Goal: Check status: Check status

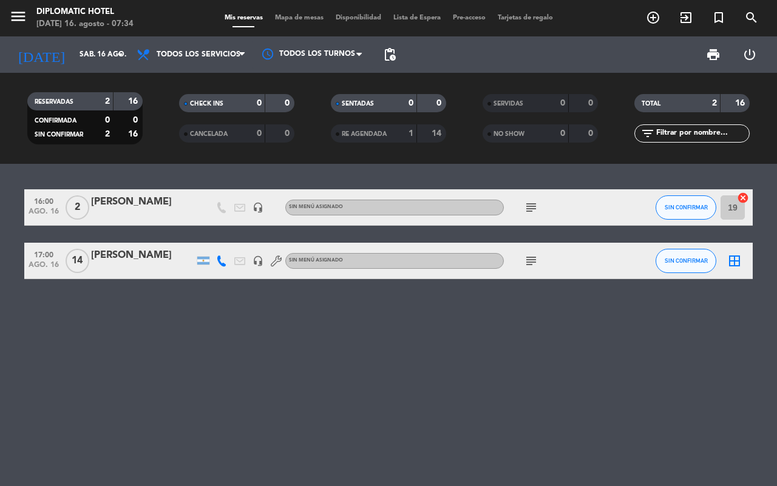
click at [172, 295] on div "16:00 [DATE] 2 [PERSON_NAME] headset_mic Sin menú asignado subject SIN CONFIRMA…" at bounding box center [388, 325] width 777 height 322
click at [144, 253] on div "[PERSON_NAME]" at bounding box center [142, 256] width 103 height 16
click at [524, 202] on span "subject" at bounding box center [531, 207] width 18 height 15
click at [529, 202] on icon "subject" at bounding box center [531, 207] width 15 height 15
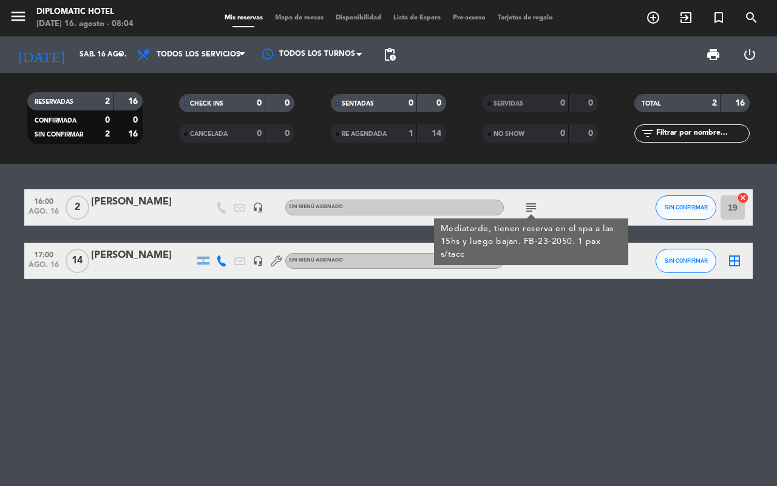
click at [517, 355] on div "16:00 ago. 16 2 Catalina Merenda headset_mic Sin menú asignado subject Mediatar…" at bounding box center [388, 325] width 777 height 322
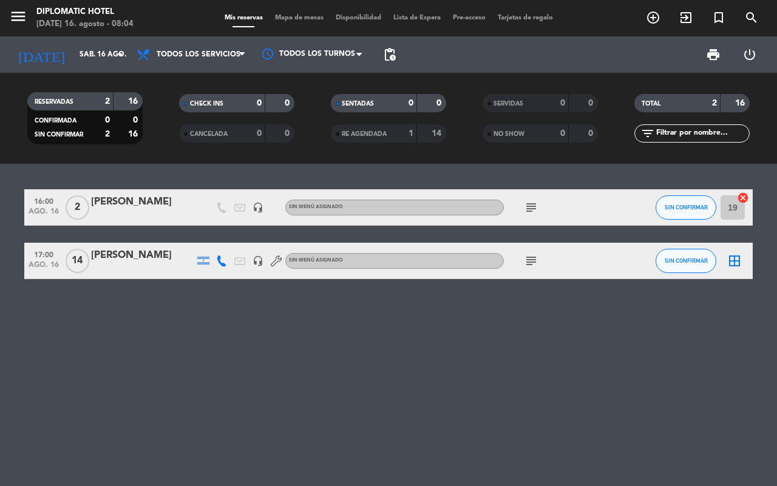
click at [531, 262] on icon "subject" at bounding box center [531, 261] width 15 height 15
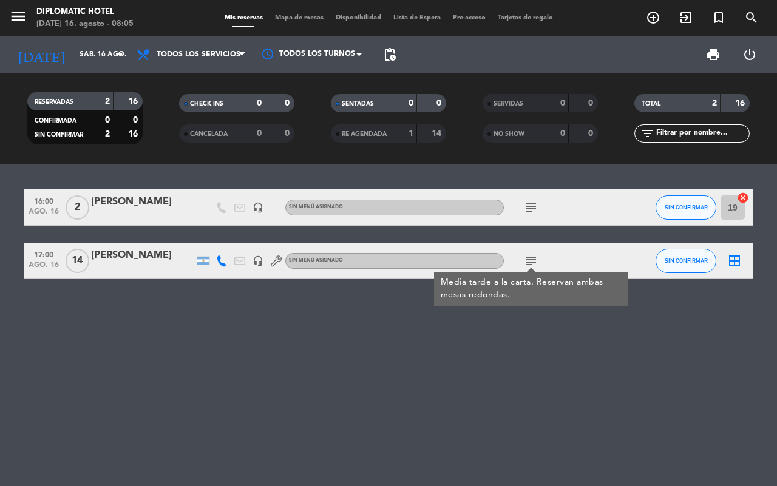
click at [531, 256] on icon "subject" at bounding box center [531, 261] width 15 height 15
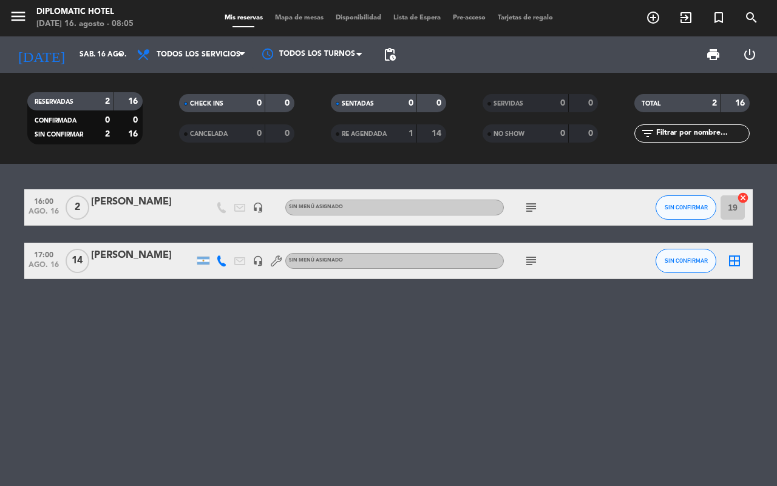
click at [482, 343] on div "16:00 [DATE] 2 [PERSON_NAME] headset_mic Sin menú asignado subject SIN CONFIRMA…" at bounding box center [388, 325] width 777 height 322
